Goal: Navigation & Orientation: Find specific page/section

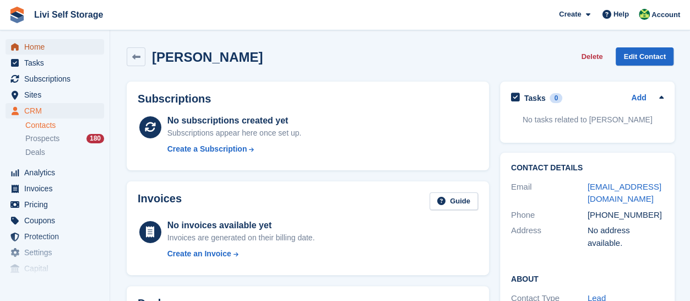
click at [33, 52] on span "Home" at bounding box center [57, 46] width 66 height 15
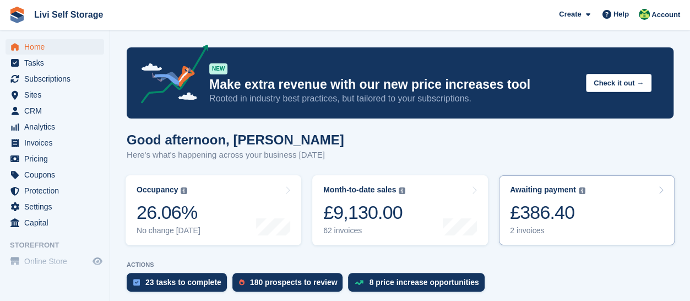
click at [535, 220] on div "£386.40" at bounding box center [547, 212] width 75 height 23
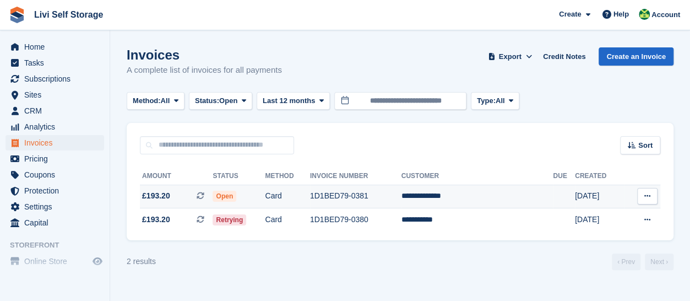
click at [362, 193] on td "1D1BED79-0381" at bounding box center [355, 197] width 91 height 24
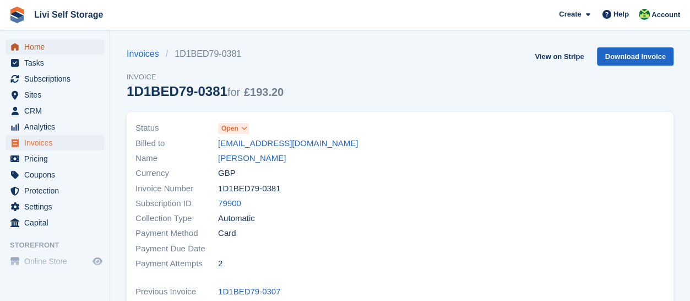
click at [27, 49] on span "Home" at bounding box center [57, 46] width 66 height 15
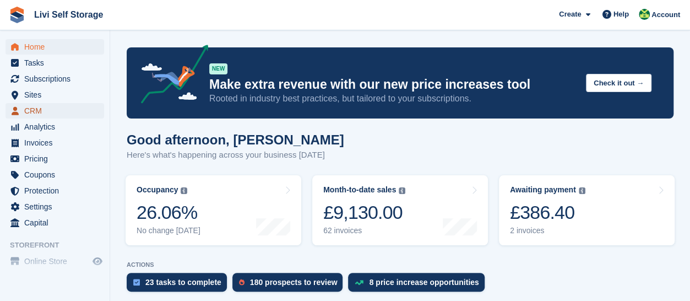
click at [57, 112] on span "CRM" at bounding box center [57, 110] width 66 height 15
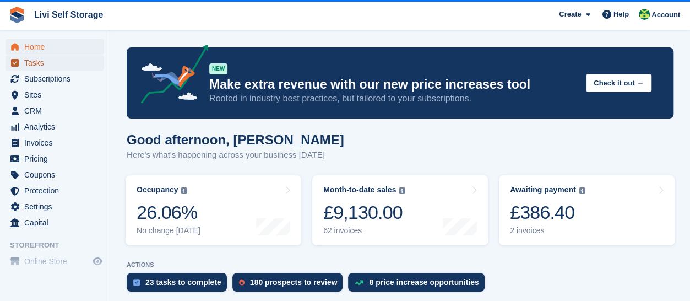
click at [44, 67] on span "Tasks" at bounding box center [57, 62] width 66 height 15
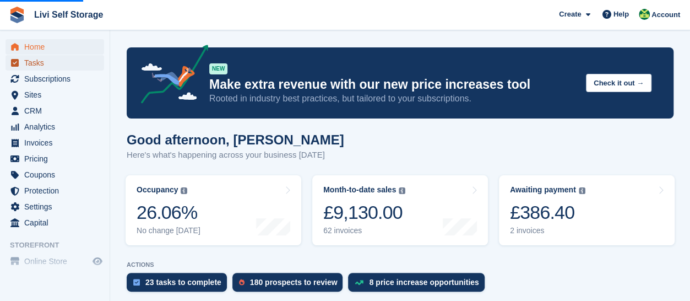
click at [33, 64] on span "Tasks" at bounding box center [57, 62] width 66 height 15
click at [32, 79] on span "Subscriptions" at bounding box center [57, 78] width 66 height 15
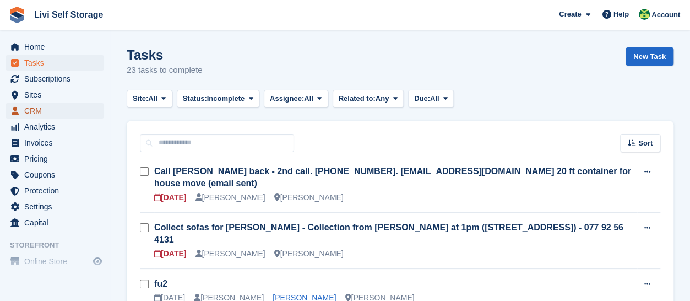
click at [26, 107] on span "CRM" at bounding box center [57, 110] width 66 height 15
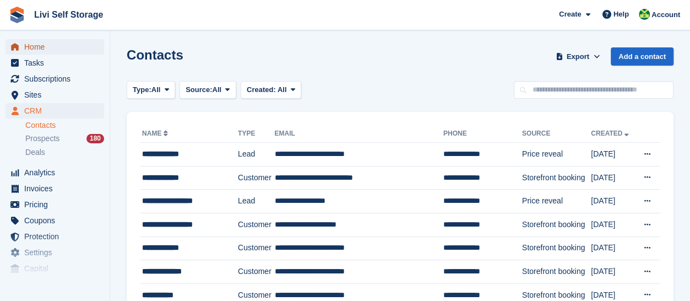
click at [36, 50] on span "Home" at bounding box center [57, 46] width 66 height 15
